Goal: Task Accomplishment & Management: Complete application form

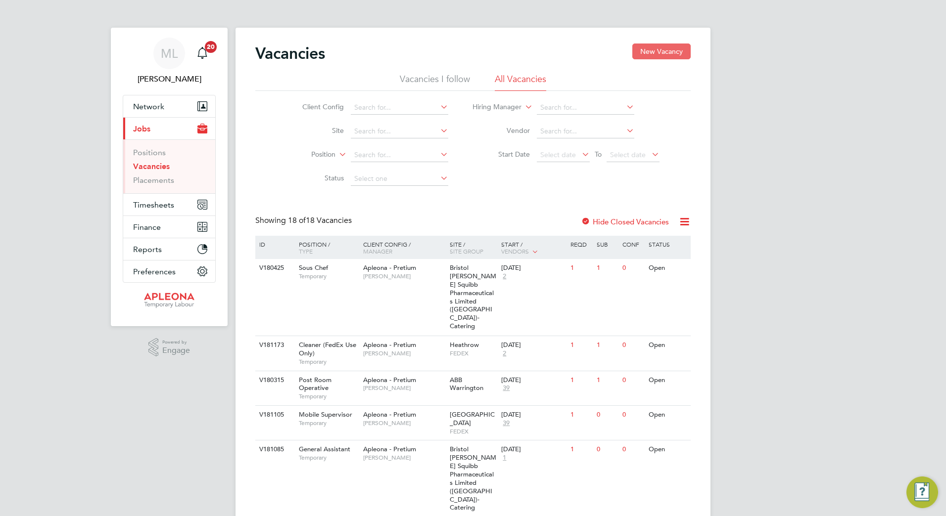
click at [656, 50] on button "New Vacancy" at bounding box center [661, 52] width 58 height 16
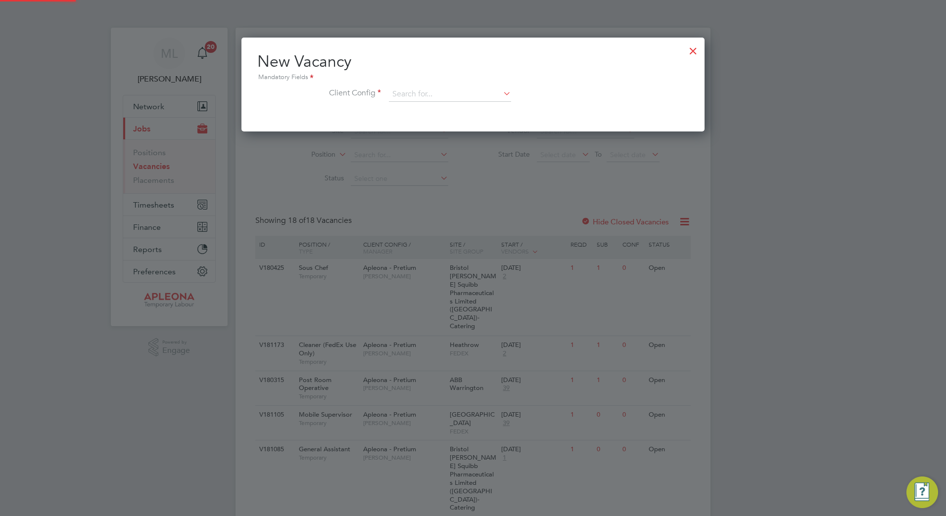
scroll to position [94, 464]
click at [465, 100] on input at bounding box center [450, 94] width 122 height 15
click at [432, 105] on li "Apleona - Pretium" at bounding box center [449, 108] width 123 height 13
type input "Apleona - Pretium"
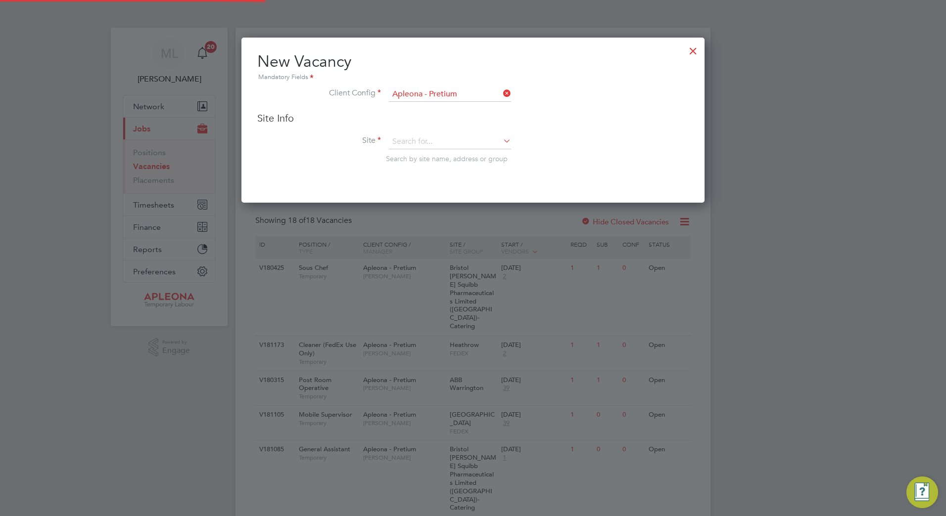
scroll to position [166, 464]
click at [479, 136] on input at bounding box center [450, 142] width 122 height 15
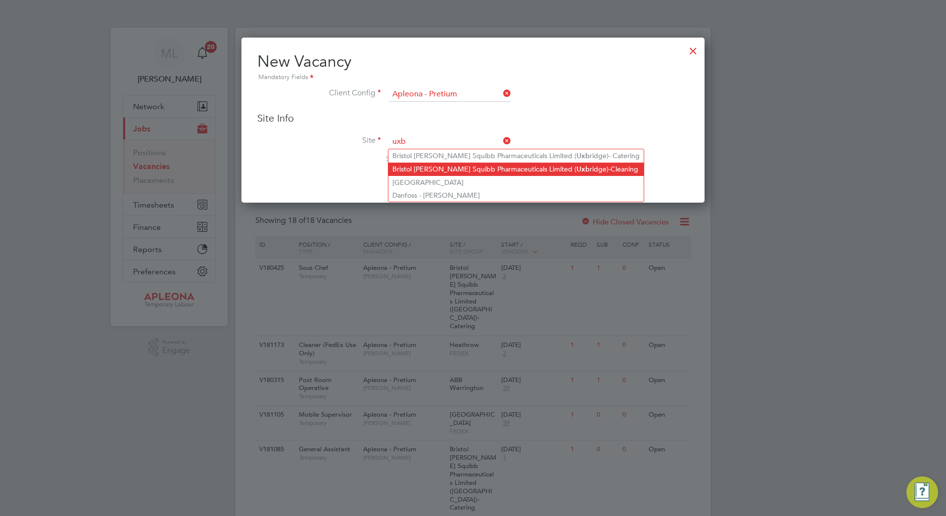
click at [576, 165] on b "Uxb" at bounding box center [582, 169] width 13 height 8
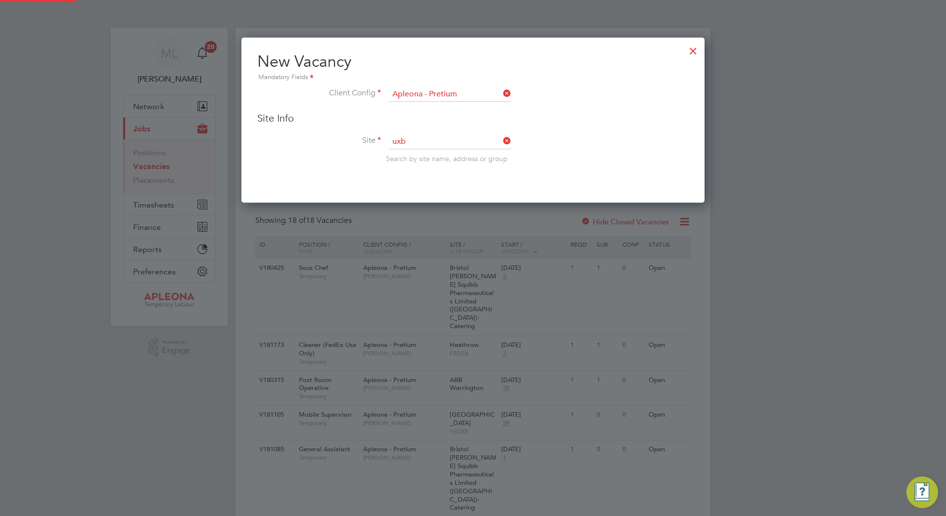
type input "Bristol [PERSON_NAME] Squibb Pharmaceuticals Limited ([GEOGRAPHIC_DATA])-Cleani…"
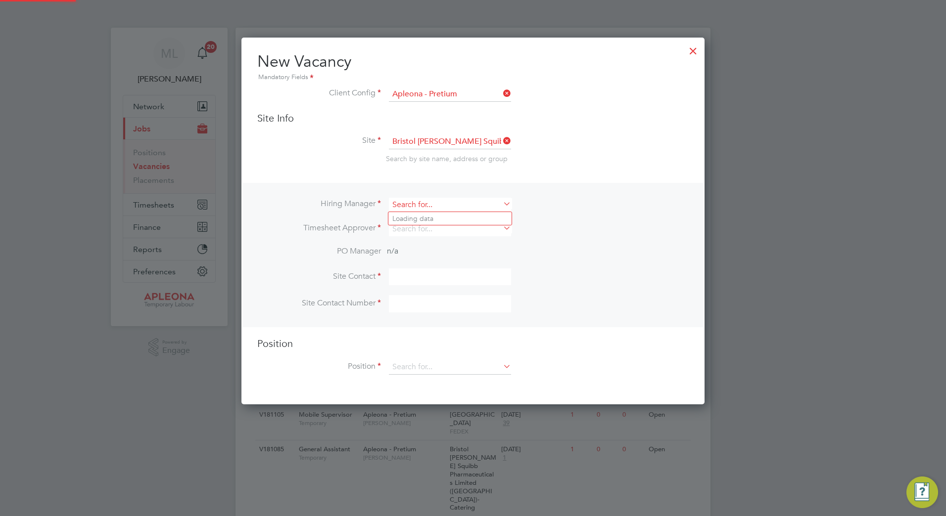
click at [447, 207] on input at bounding box center [450, 205] width 122 height 14
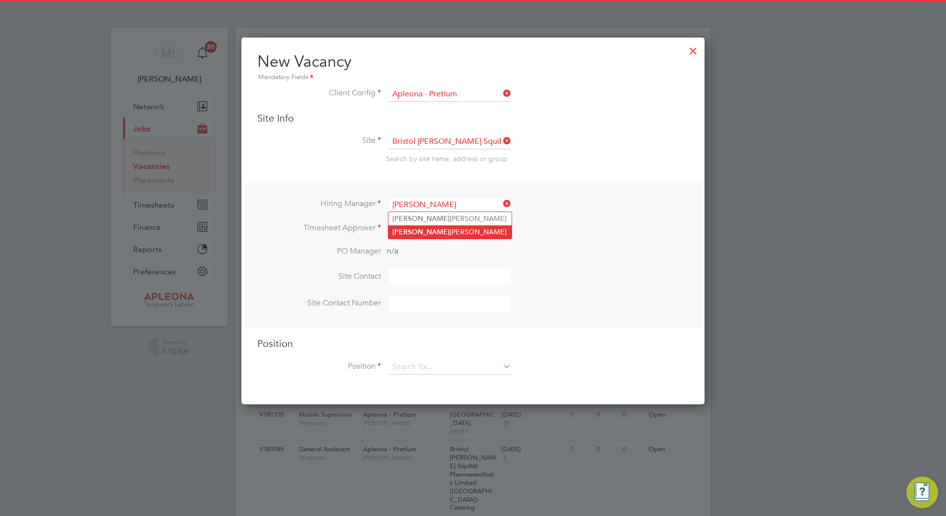
click at [449, 229] on li "[PERSON_NAME]" at bounding box center [449, 232] width 123 height 13
type input "[PERSON_NAME]"
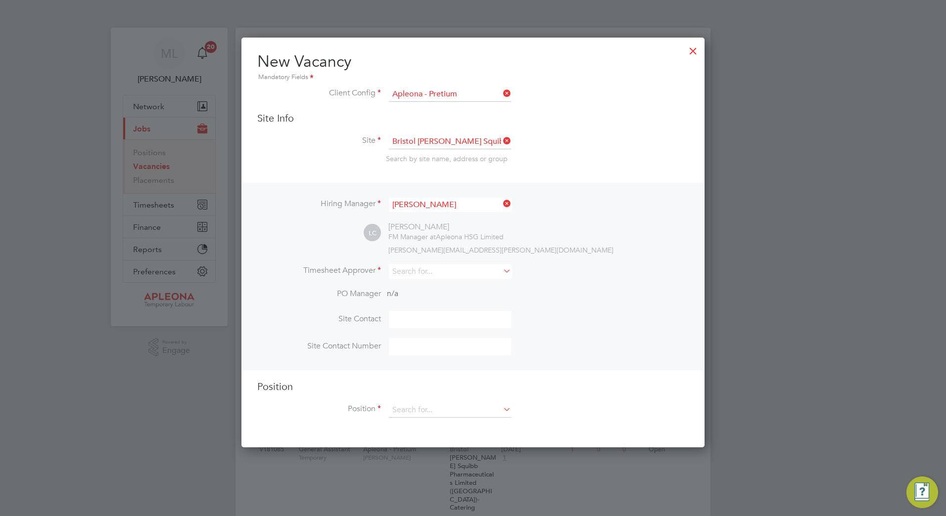
scroll to position [411, 464]
click at [438, 228] on div "[PERSON_NAME]" at bounding box center [445, 227] width 115 height 10
click at [423, 274] on input at bounding box center [450, 272] width 122 height 14
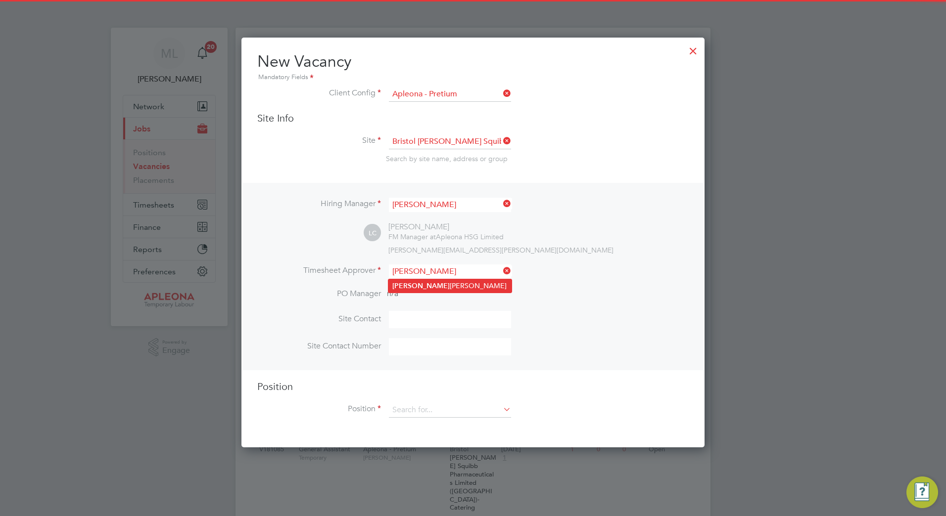
click at [430, 281] on li "[PERSON_NAME]" at bounding box center [449, 286] width 123 height 13
type input "[PERSON_NAME]"
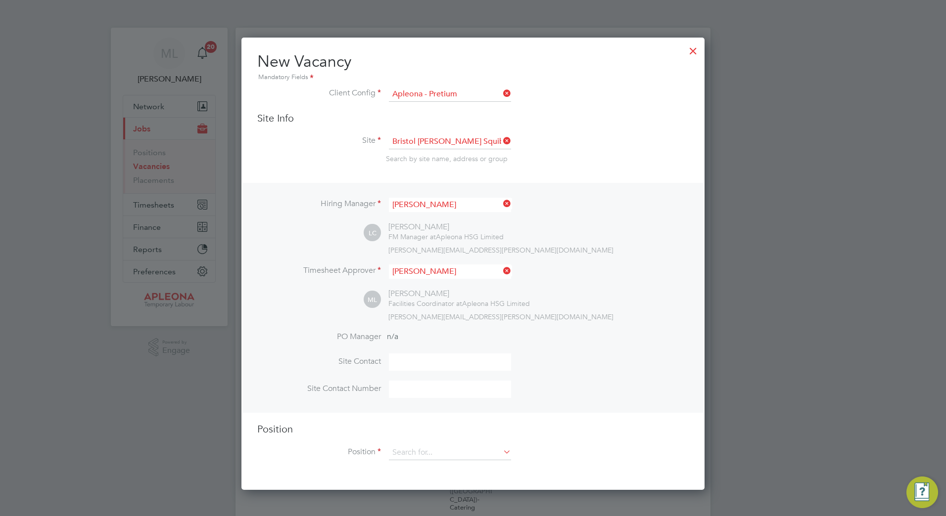
click at [686, 330] on div "Hiring Manager [PERSON_NAME] LC [PERSON_NAME] FM Manager at Apleona HSG Limited…" at bounding box center [472, 298] width 461 height 230
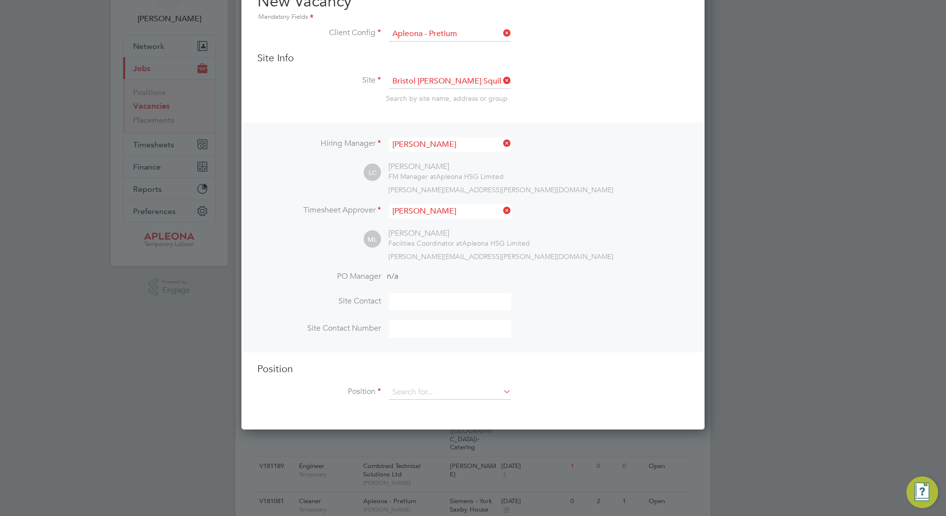
scroll to position [247, 0]
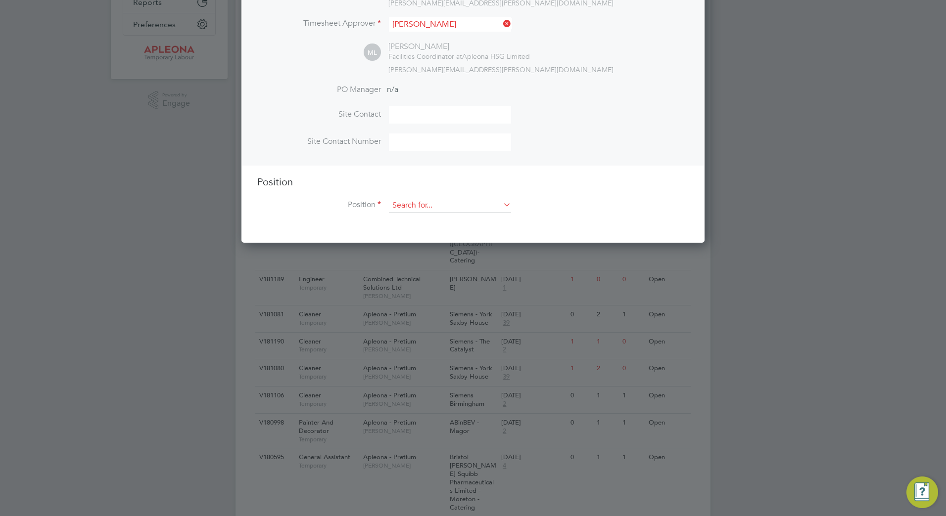
click at [438, 207] on input at bounding box center [450, 205] width 122 height 15
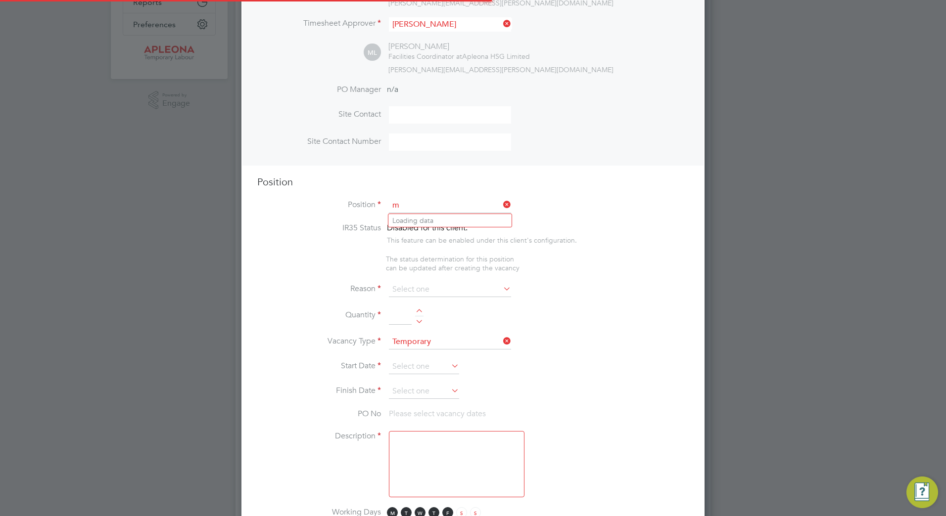
scroll to position [1422, 464]
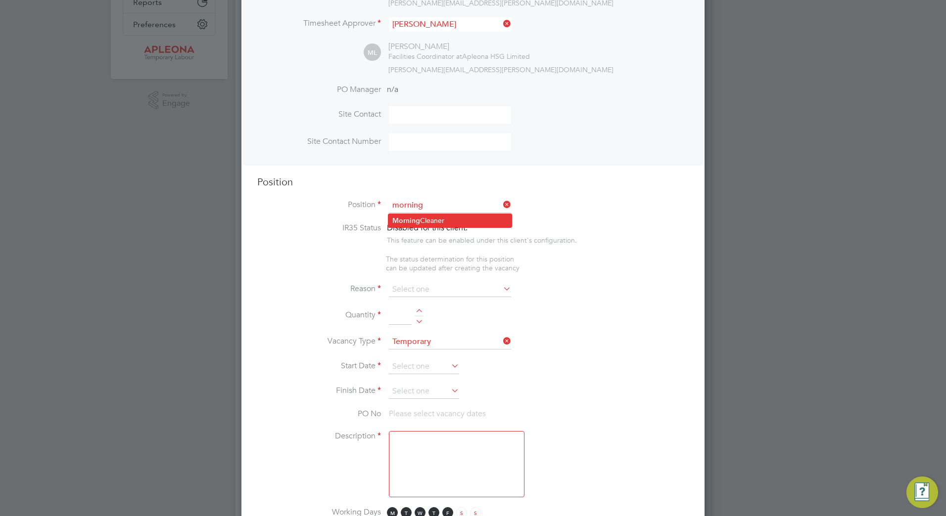
click at [481, 225] on li "Morning Cleaner" at bounding box center [449, 220] width 123 height 13
type input "Morning Cleaner"
type textarea "Lor Ipsumdol Sitametco adip el seddo eiu tem incididu ut labore, etdolore mag a…"
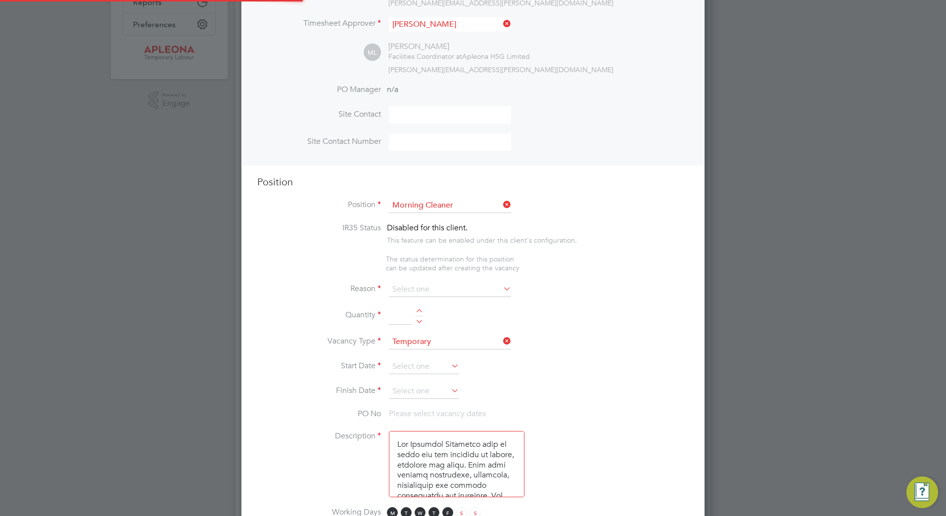
scroll to position [29, 52]
click at [583, 297] on li "Reason" at bounding box center [472, 294] width 431 height 25
click at [420, 312] on div at bounding box center [419, 312] width 8 height 7
type input "1"
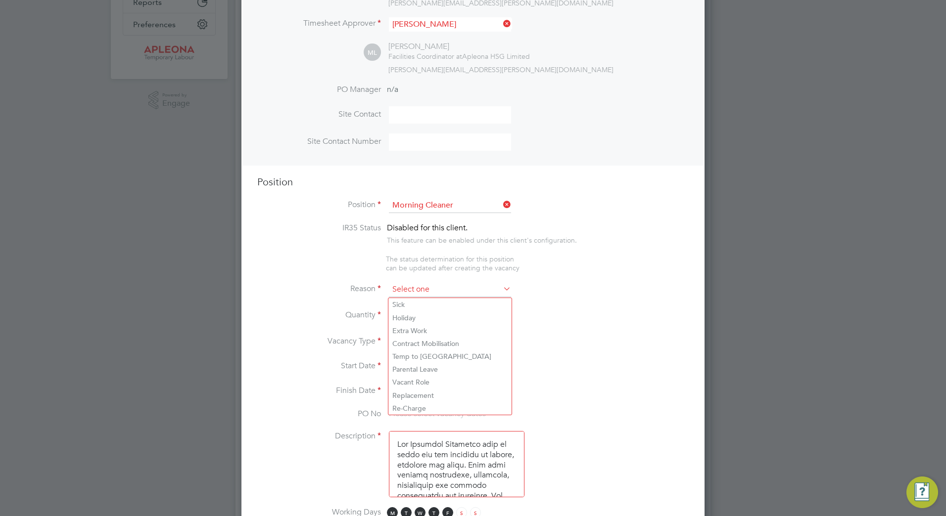
click at [461, 288] on input at bounding box center [450, 289] width 122 height 15
click at [436, 352] on li "Temp to [GEOGRAPHIC_DATA]" at bounding box center [449, 356] width 123 height 13
type input "Temp to [GEOGRAPHIC_DATA]"
click at [577, 345] on li "Vacancy Type Temporary" at bounding box center [472, 347] width 431 height 25
click at [449, 367] on icon at bounding box center [449, 366] width 0 height 14
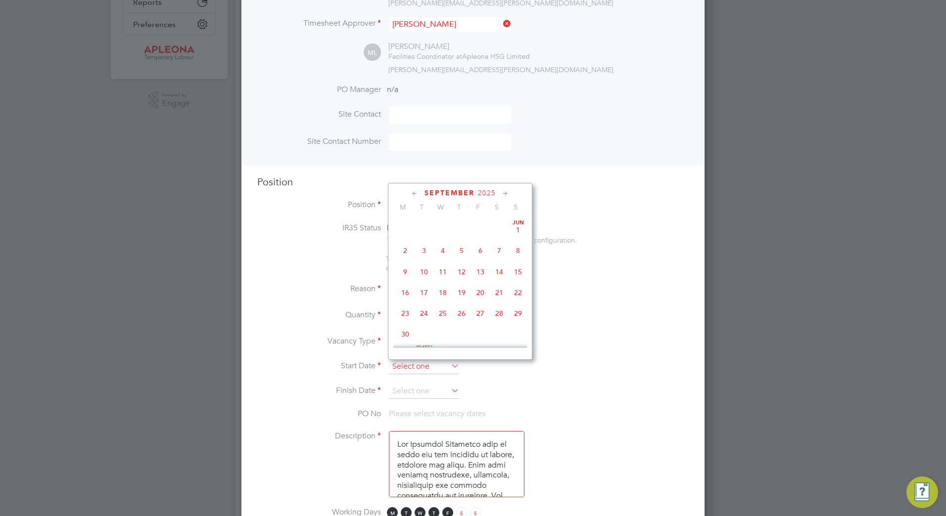
scroll to position [364, 0]
click at [405, 291] on span "29" at bounding box center [405, 283] width 19 height 19
type input "[DATE]"
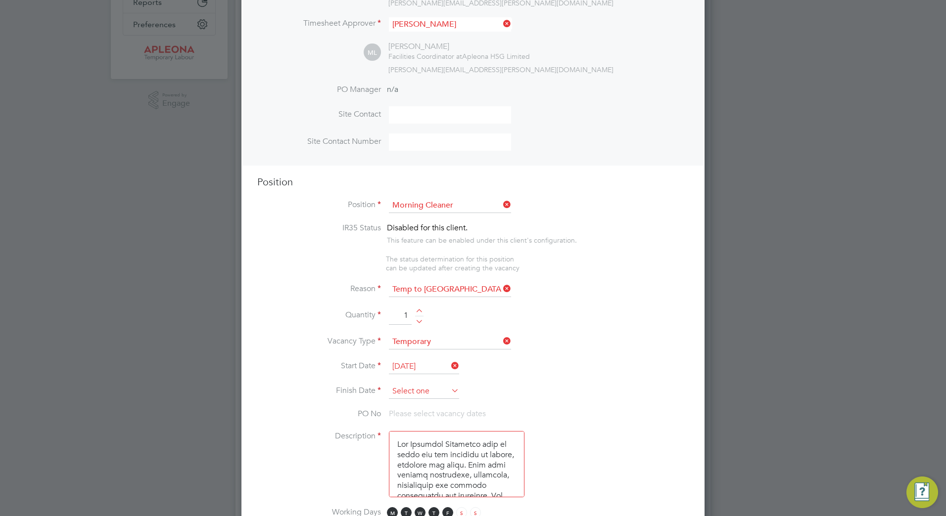
click at [438, 388] on input at bounding box center [424, 391] width 70 height 15
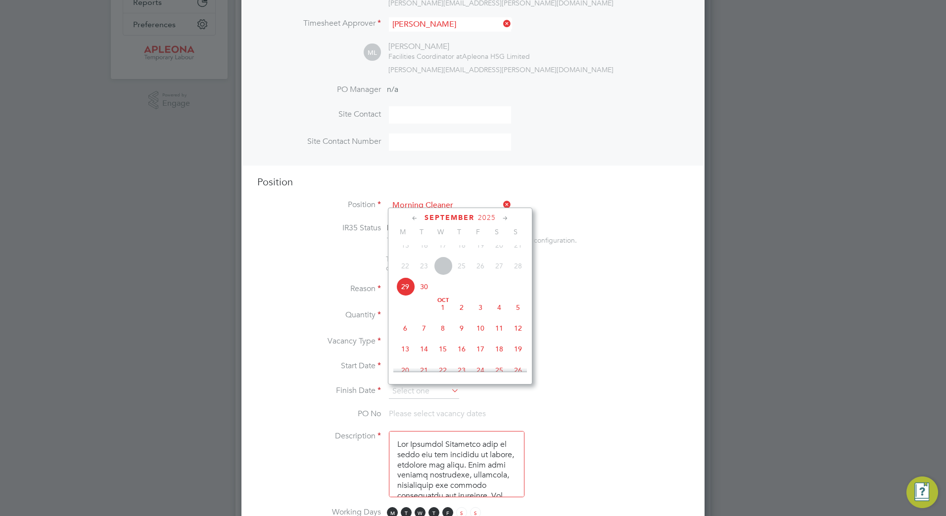
click at [506, 219] on icon at bounding box center [505, 218] width 9 height 11
click at [507, 219] on icon at bounding box center [505, 218] width 9 height 11
click at [481, 290] on span "19" at bounding box center [480, 281] width 19 height 19
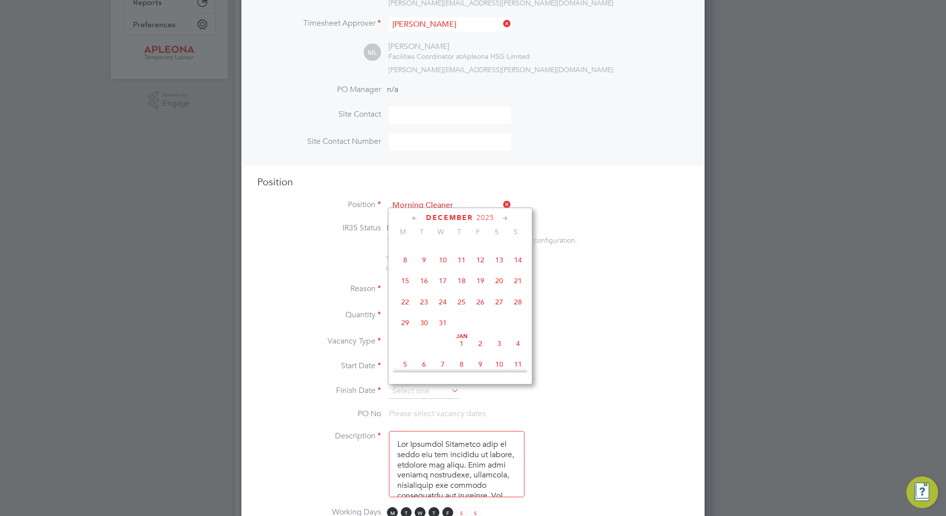
type input "[DATE]"
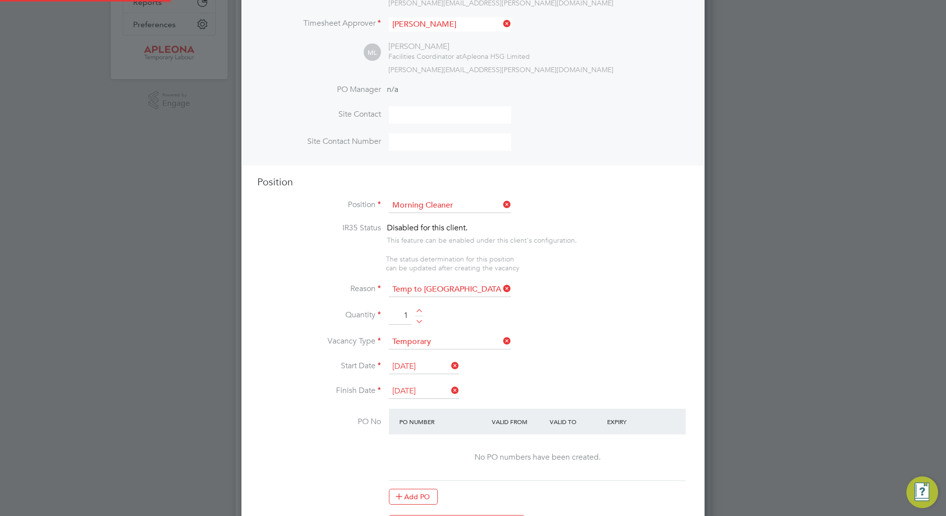
click at [588, 332] on li "Quantity 1" at bounding box center [472, 321] width 431 height 28
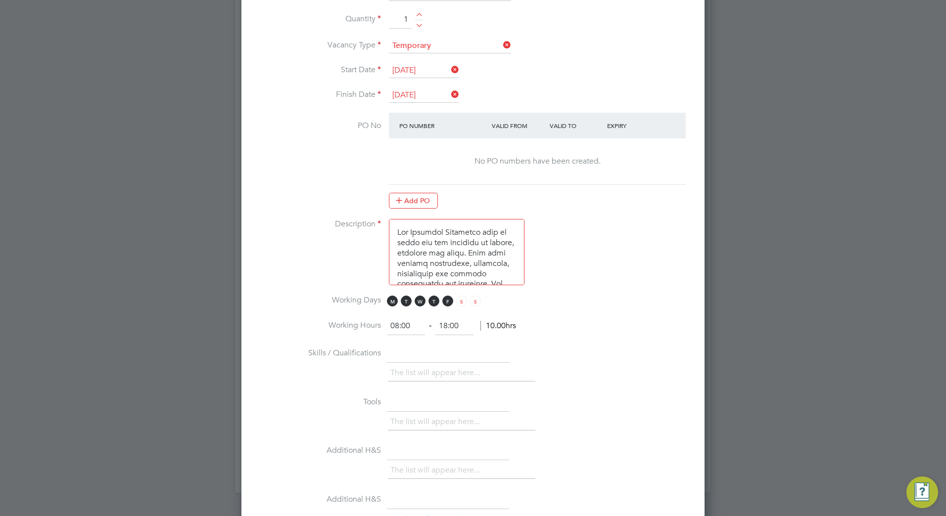
scroll to position [544, 0]
click at [449, 304] on span "F" at bounding box center [447, 300] width 11 height 11
click at [409, 329] on input "08:00" at bounding box center [406, 326] width 38 height 18
type input "0"
type input "06:30"
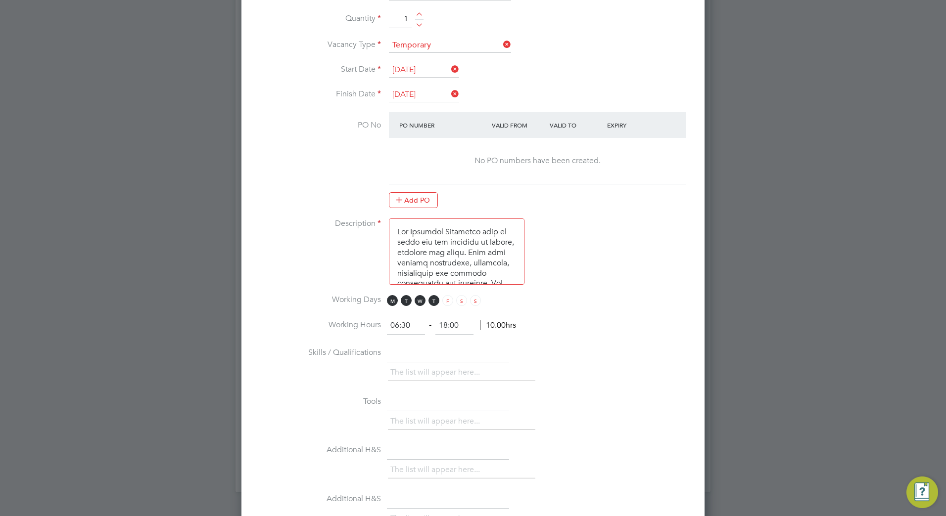
click at [459, 328] on input "18:00" at bounding box center [454, 326] width 38 height 18
drag, startPoint x: 463, startPoint y: 326, endPoint x: 432, endPoint y: 323, distance: 30.3
click at [434, 322] on ng-form "06:30 ‐ 18:00 11.50hrs" at bounding box center [451, 326] width 129 height 10
type input "09:30"
click at [547, 344] on li "Working Hours 06:30 ‐ 09:30 11.50hrs" at bounding box center [472, 331] width 431 height 28
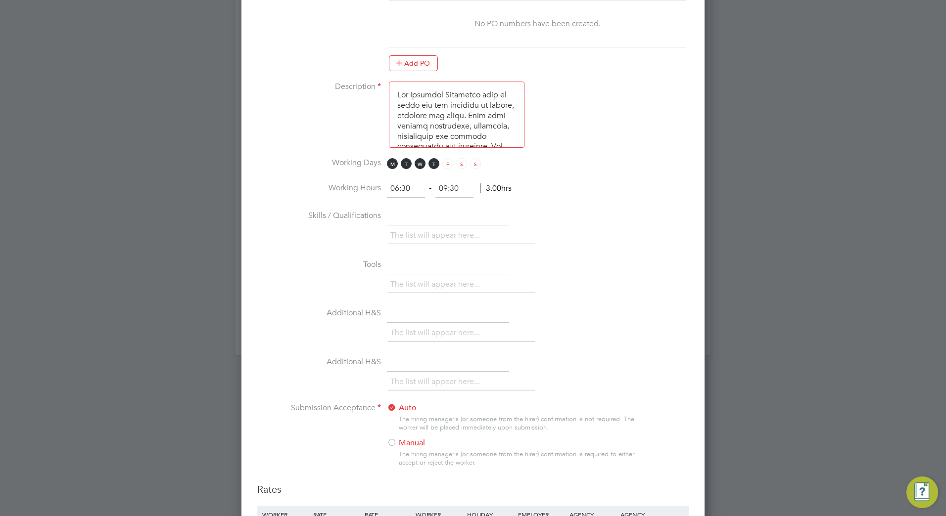
scroll to position [792, 0]
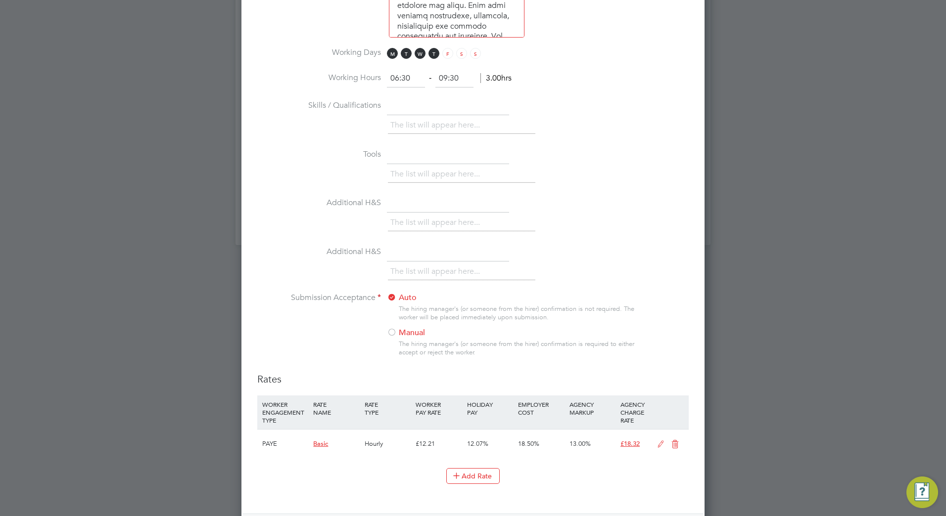
click at [404, 333] on label "Manual" at bounding box center [449, 333] width 124 height 10
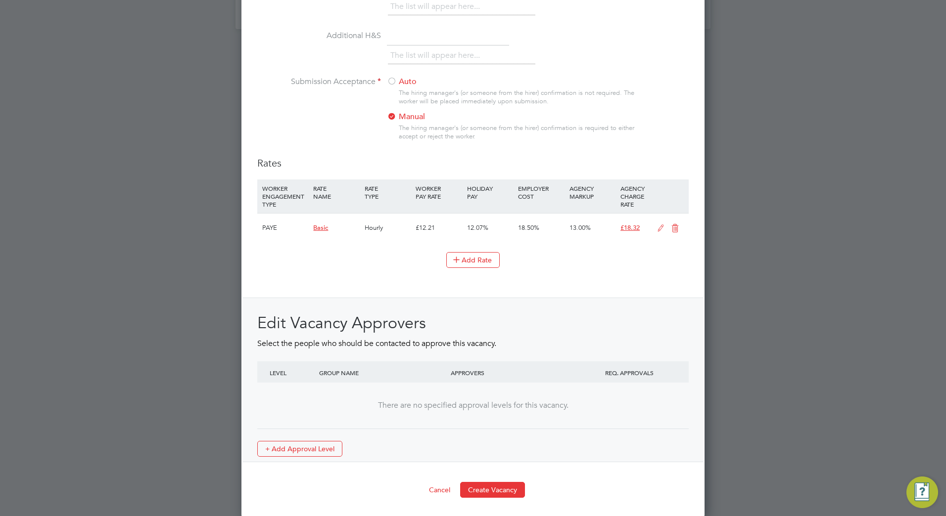
scroll to position [1010, 0]
click at [495, 491] on button "Create Vacancy" at bounding box center [492, 489] width 65 height 16
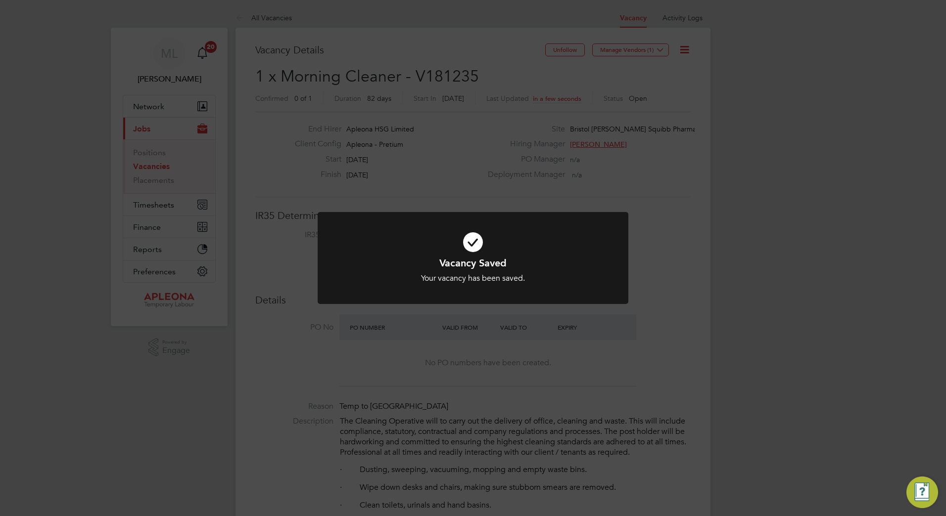
click at [800, 269] on div "Vacancy Saved Your vacancy has been saved. Cancel Okay" at bounding box center [473, 258] width 946 height 516
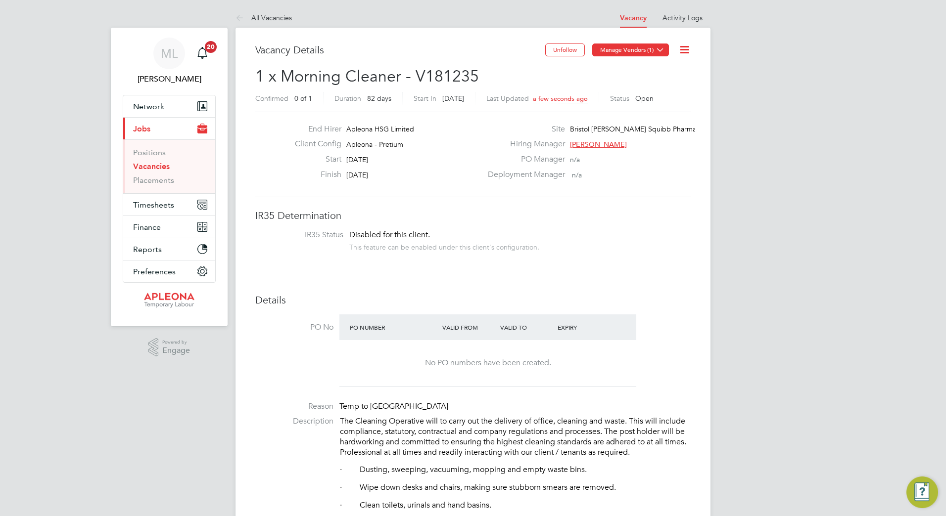
click at [634, 53] on button "Manage Vendors (1)" at bounding box center [630, 50] width 77 height 13
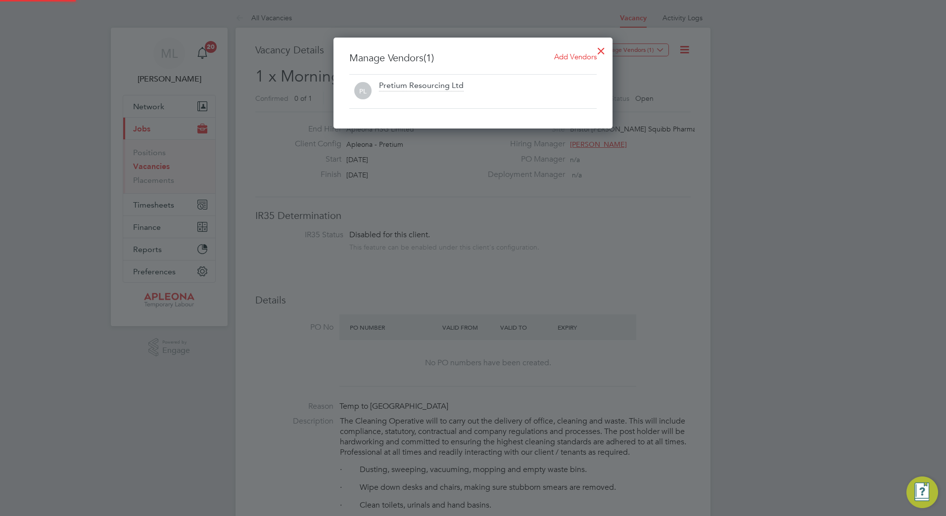
scroll to position [92, 280]
click at [568, 58] on span "Add Vendors" at bounding box center [575, 56] width 43 height 9
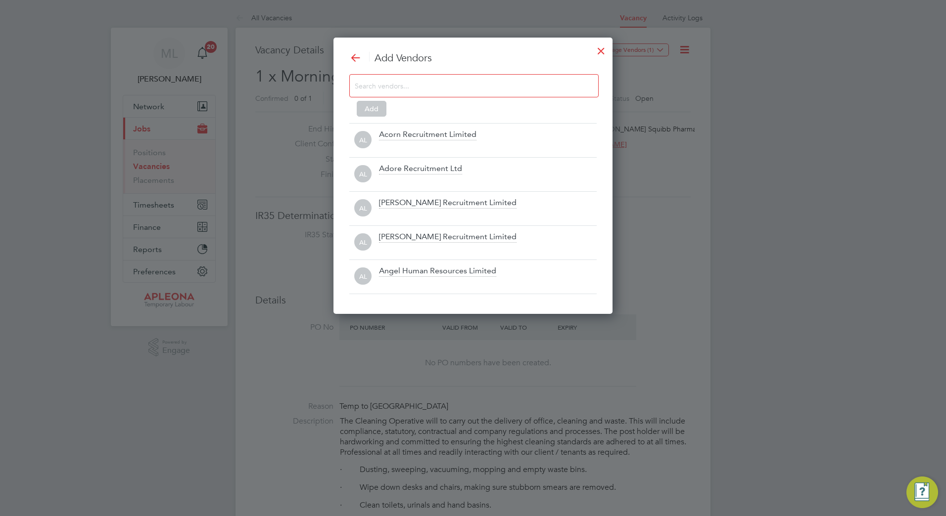
click at [422, 83] on input at bounding box center [466, 85] width 223 height 13
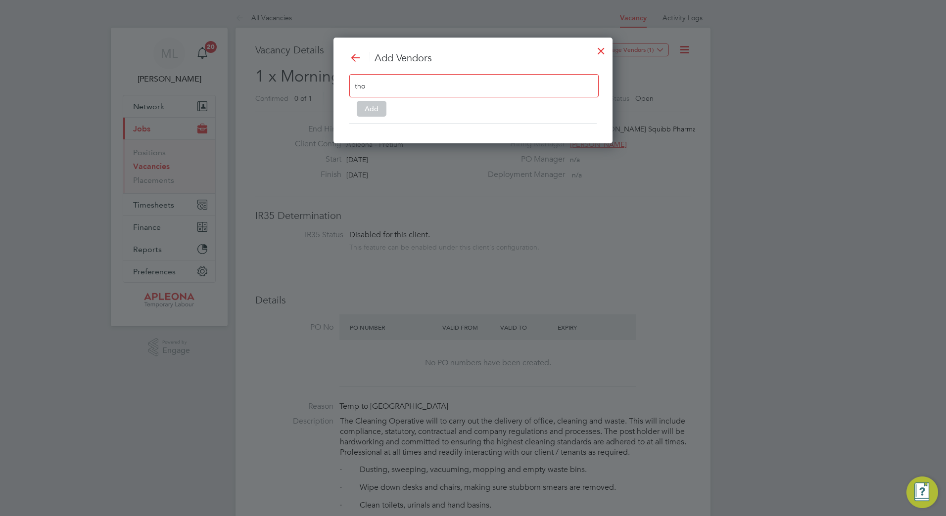
scroll to position [141, 280]
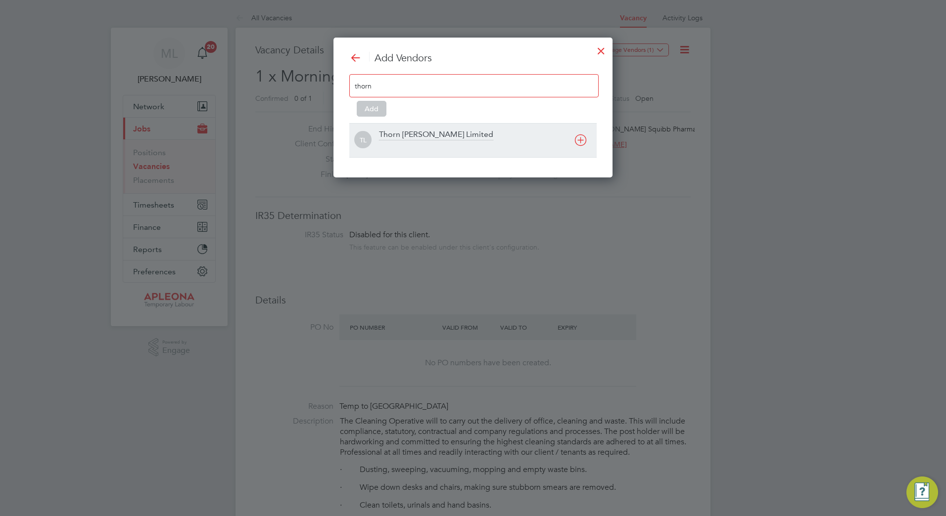
type input "thorn"
click at [491, 137] on div "Thorn [PERSON_NAME] Limited" at bounding box center [488, 141] width 218 height 22
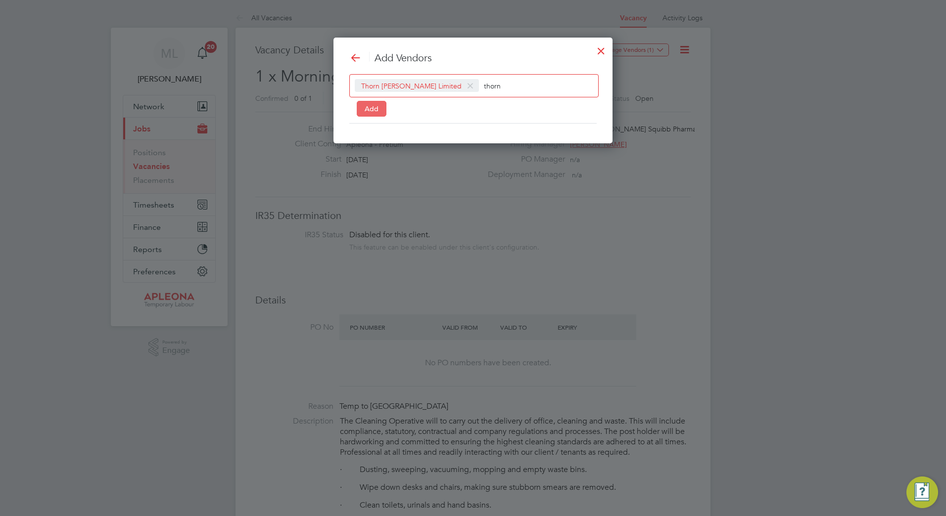
click at [370, 110] on button "Add" at bounding box center [372, 109] width 30 height 16
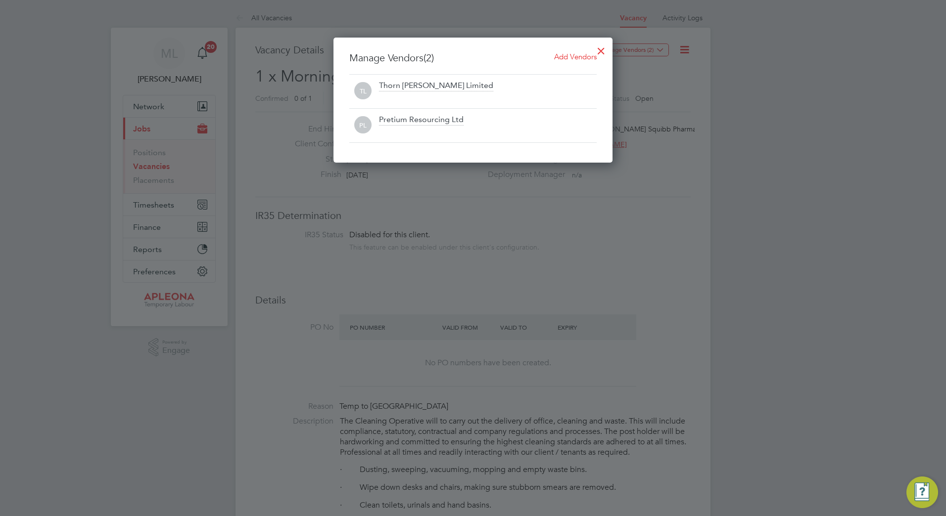
click at [599, 46] on div at bounding box center [601, 49] width 18 height 18
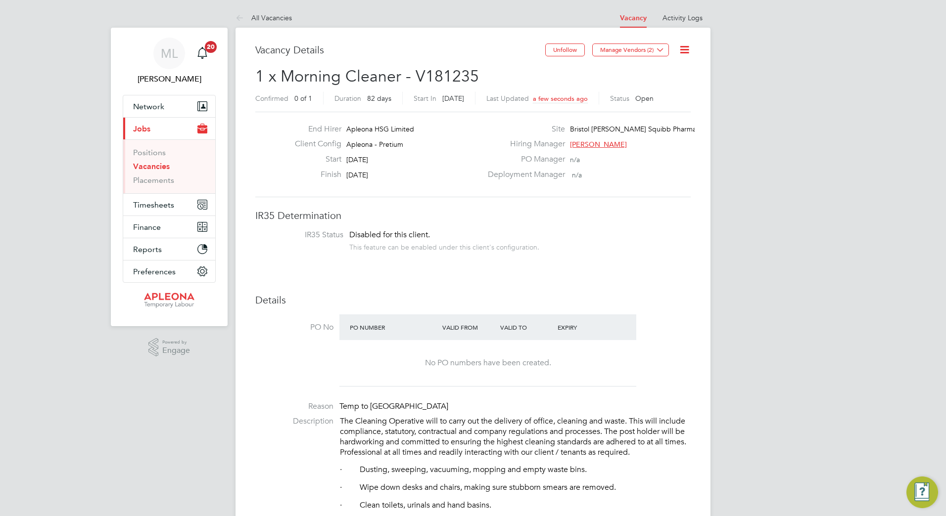
click at [455, 79] on span "1 x Morning Cleaner - V181235" at bounding box center [367, 76] width 224 height 19
copy span "V181235"
